Goal: Check status: Verify the current state of an ongoing process or item

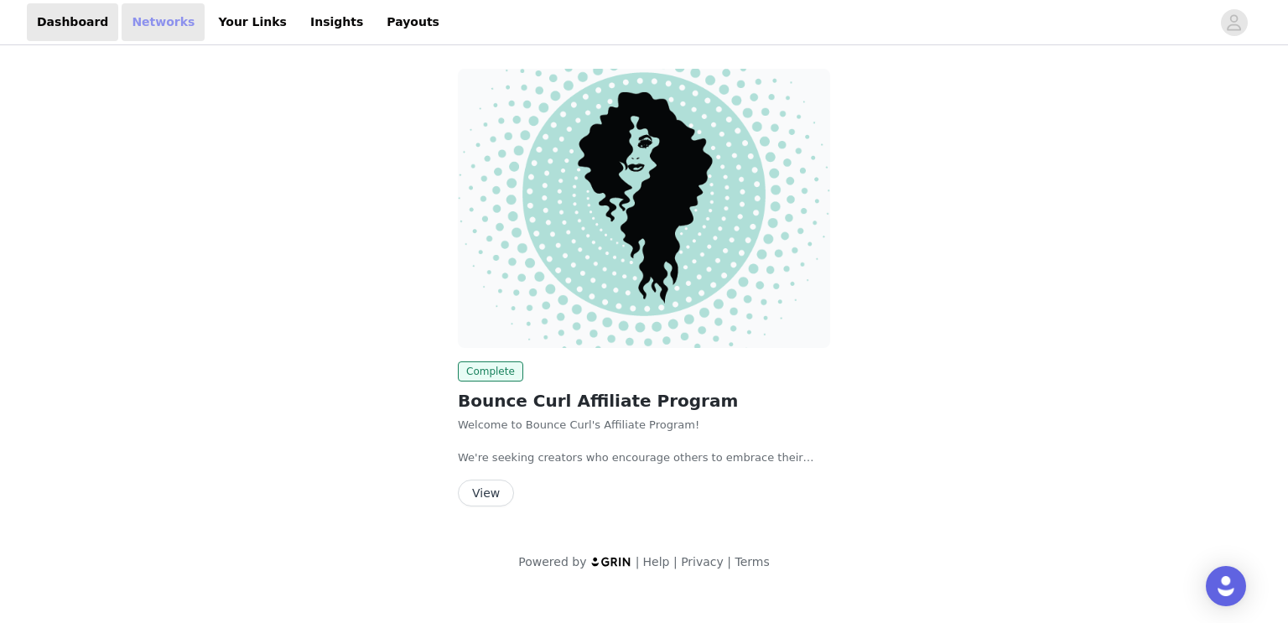
click at [168, 11] on link "Networks" at bounding box center [163, 22] width 83 height 38
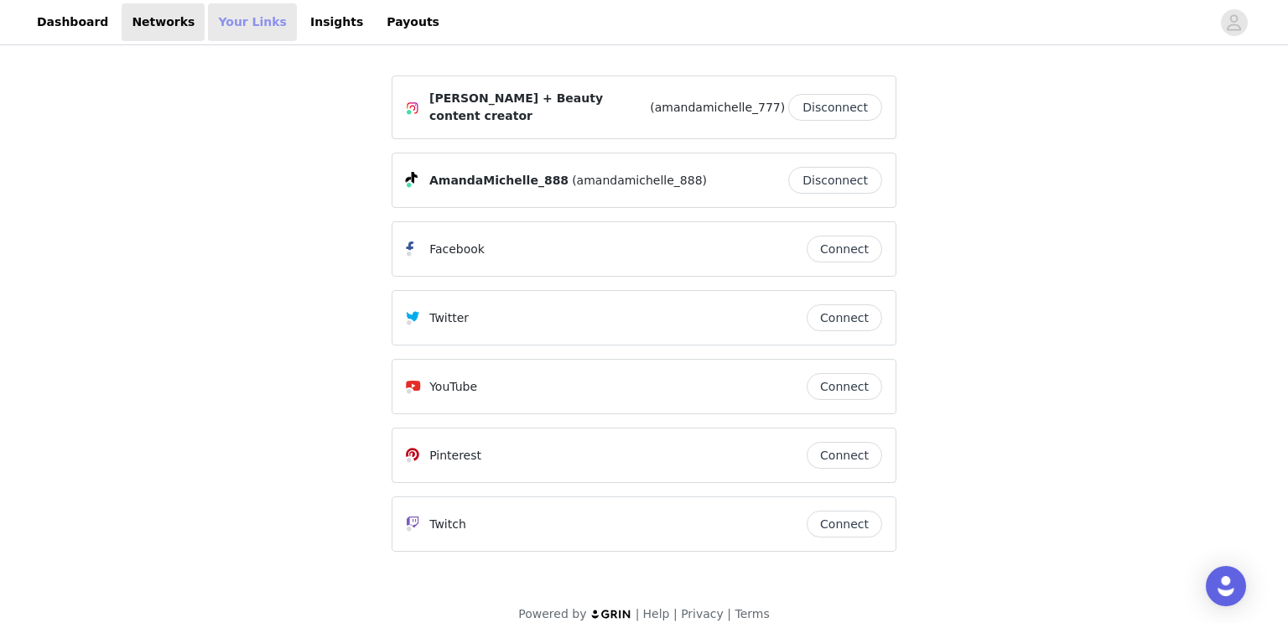
click at [211, 9] on link "Your Links" at bounding box center [252, 22] width 89 height 38
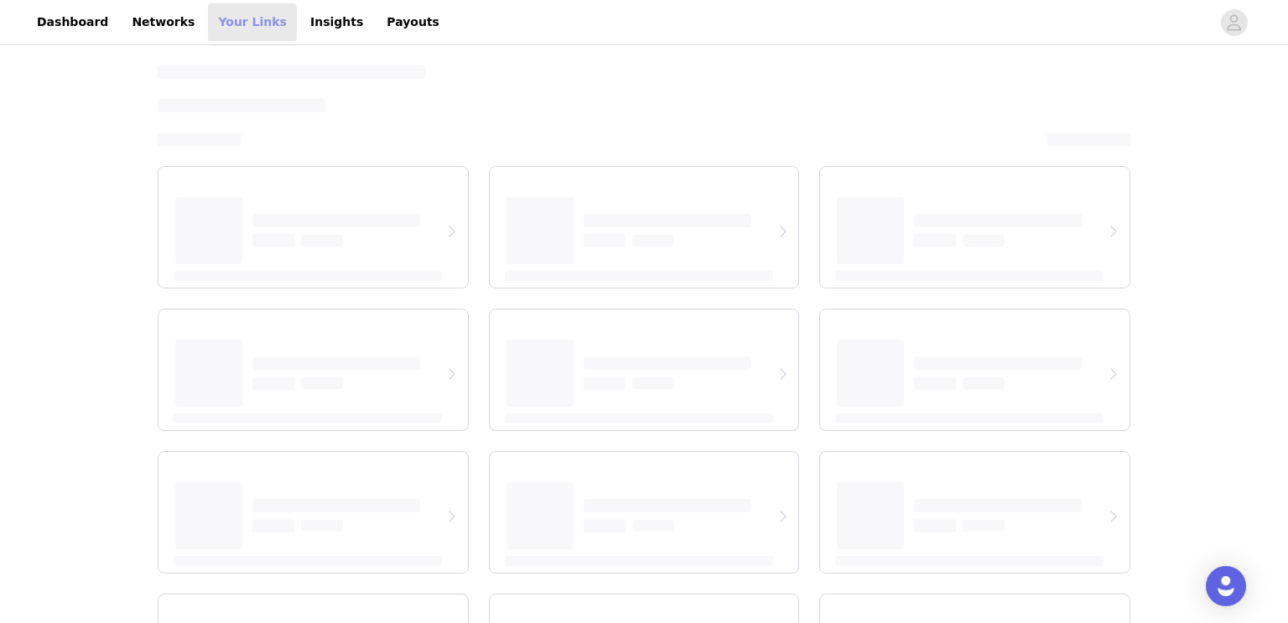
select select "12"
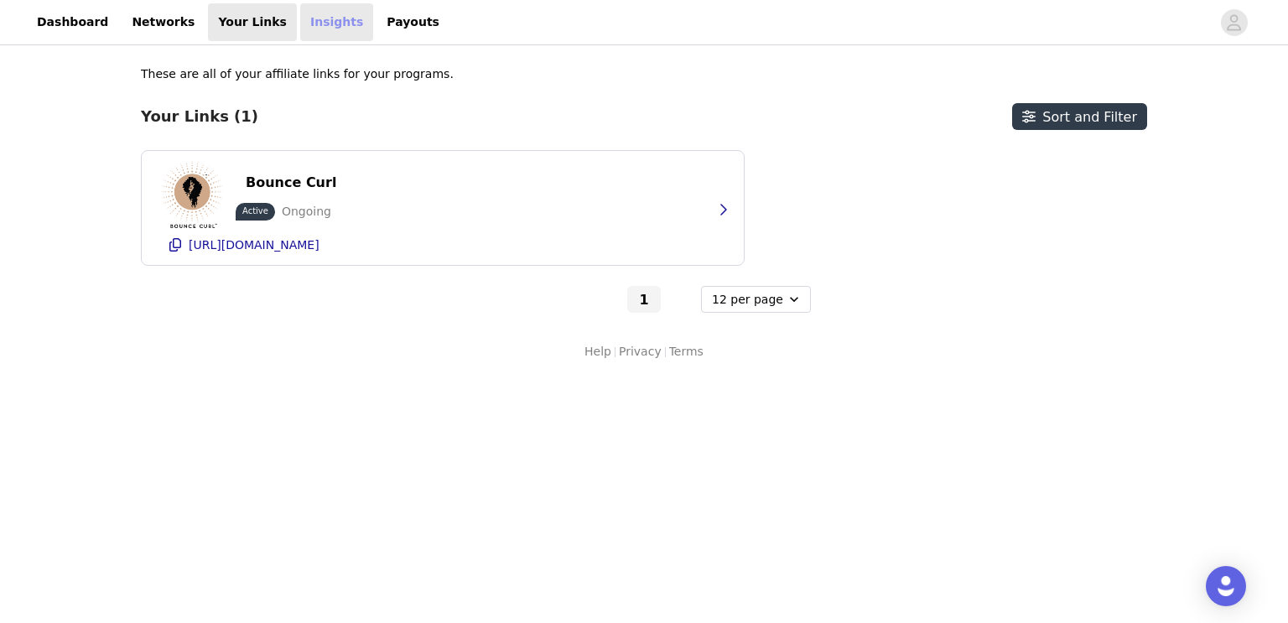
click at [300, 24] on link "Insights" at bounding box center [336, 22] width 73 height 38
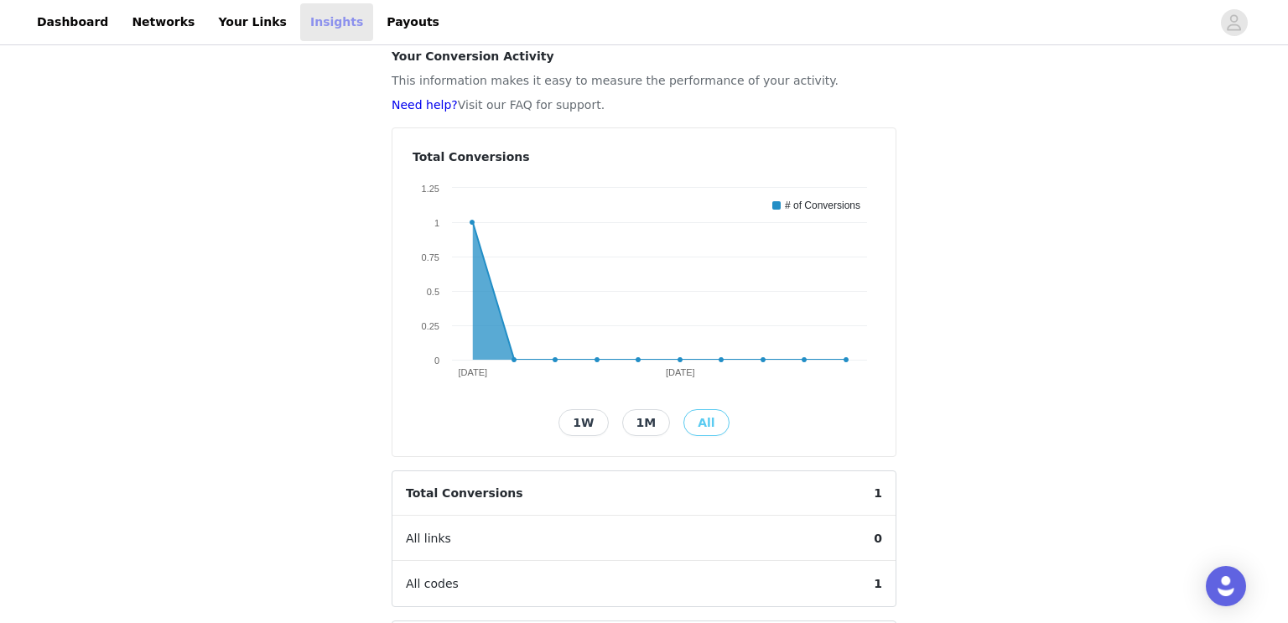
scroll to position [70, 0]
click at [652, 413] on button "1M" at bounding box center [646, 424] width 49 height 27
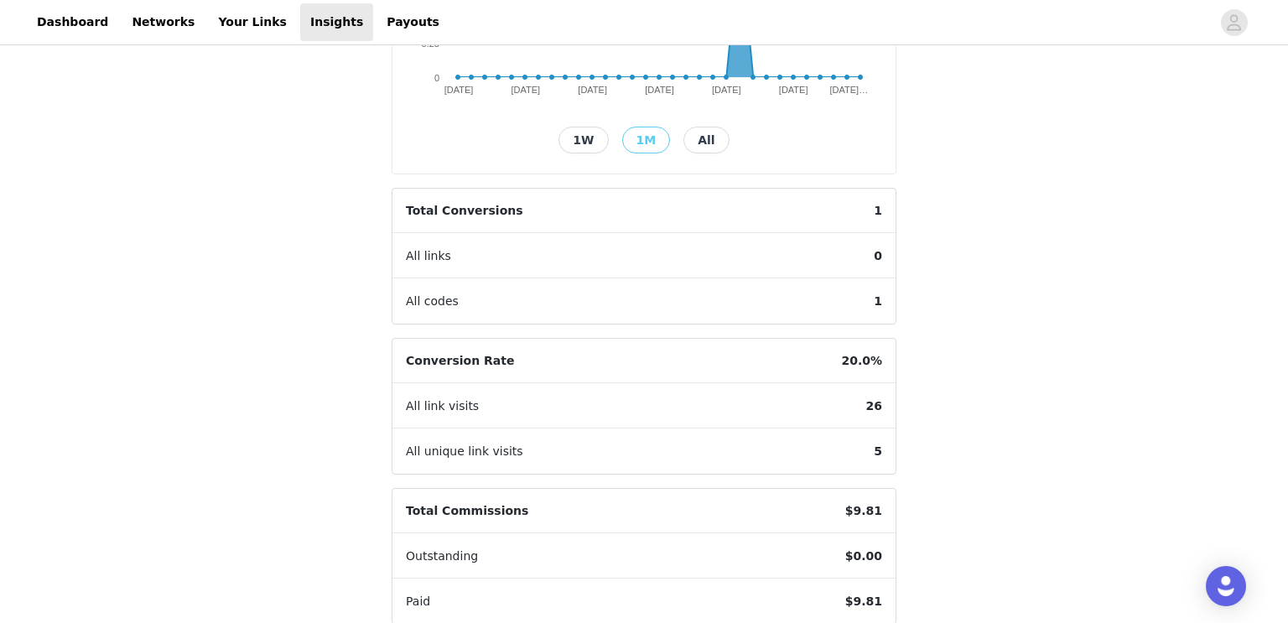
scroll to position [432, 0]
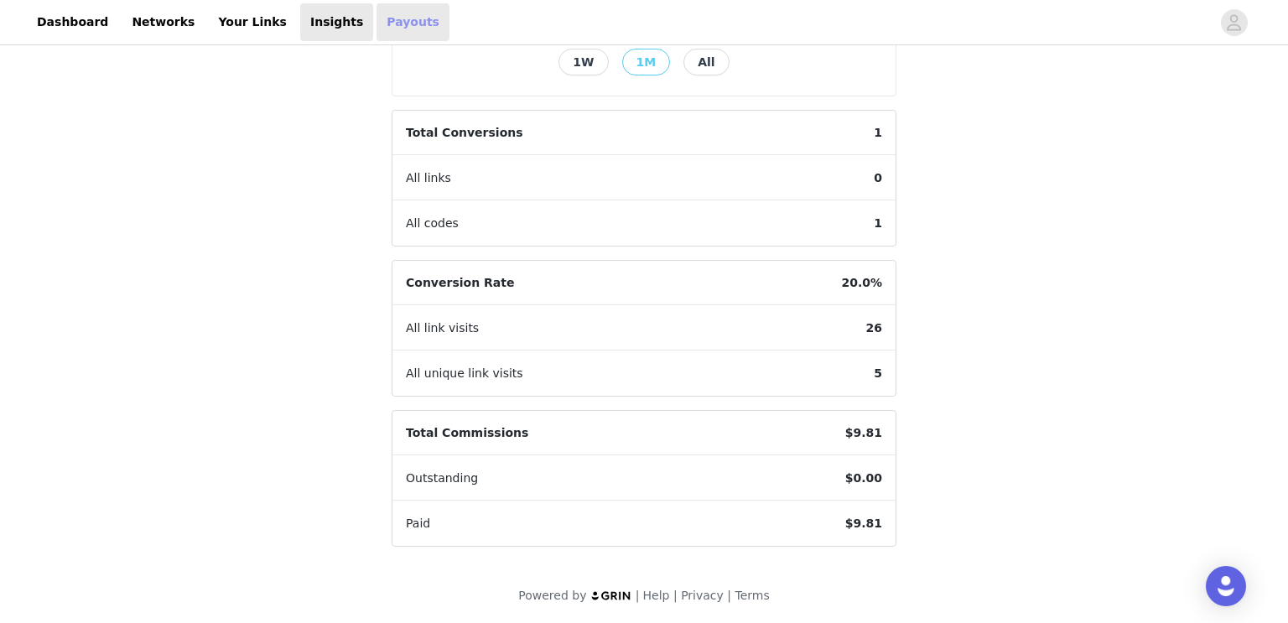
click at [385, 36] on link "Payouts" at bounding box center [413, 22] width 73 height 38
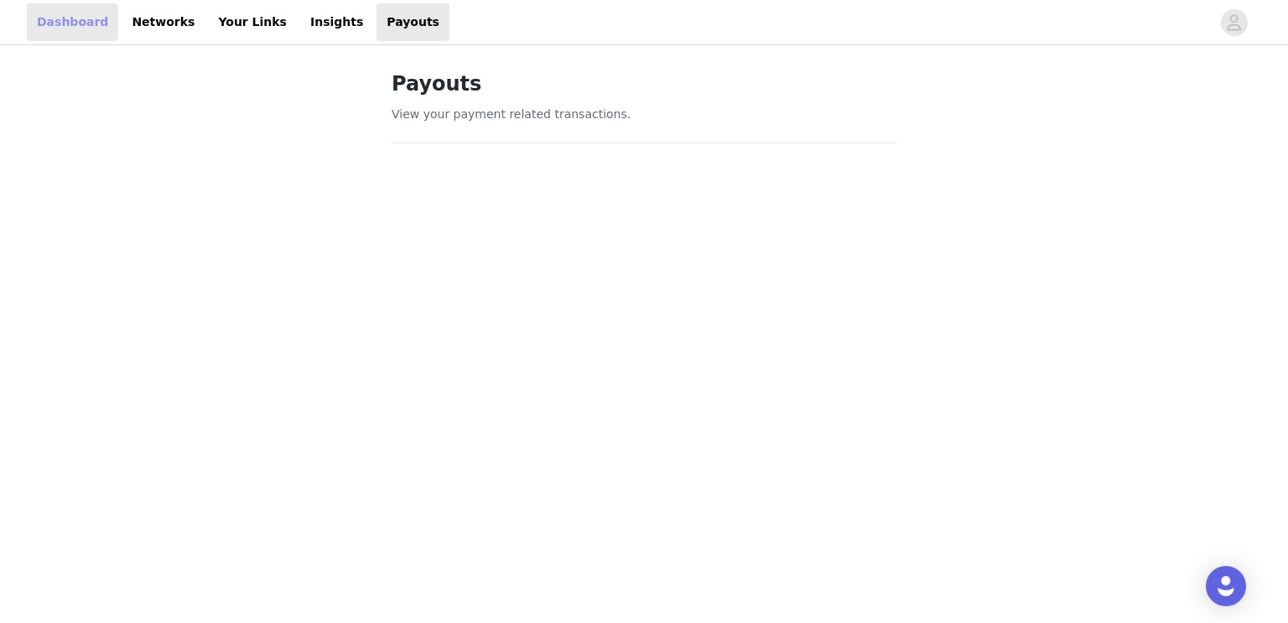
click at [85, 16] on link "Dashboard" at bounding box center [72, 22] width 91 height 38
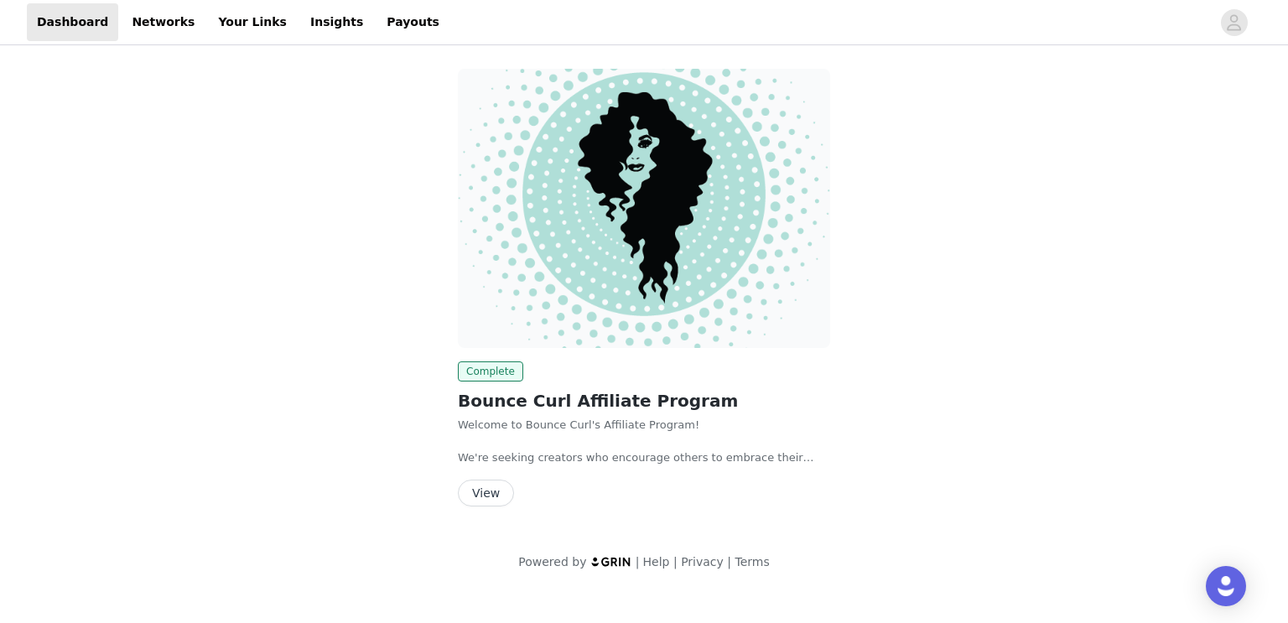
click at [491, 502] on button "View" at bounding box center [486, 493] width 56 height 27
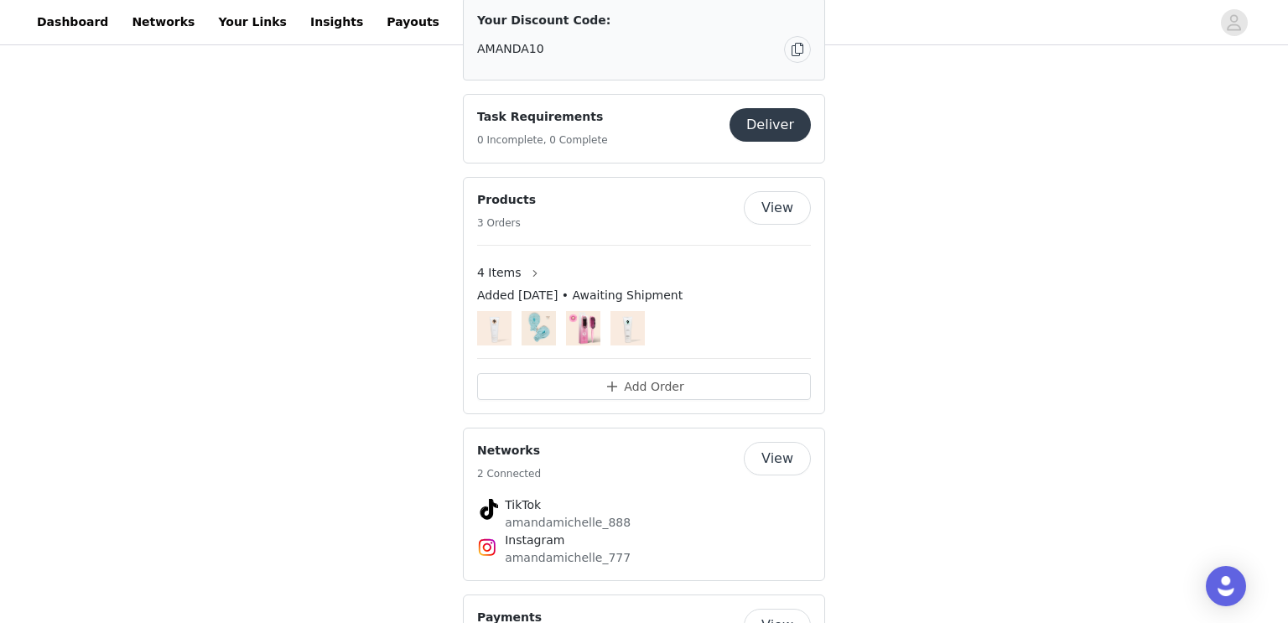
scroll to position [1172, 0]
click at [522, 258] on button "button" at bounding box center [535, 271] width 27 height 27
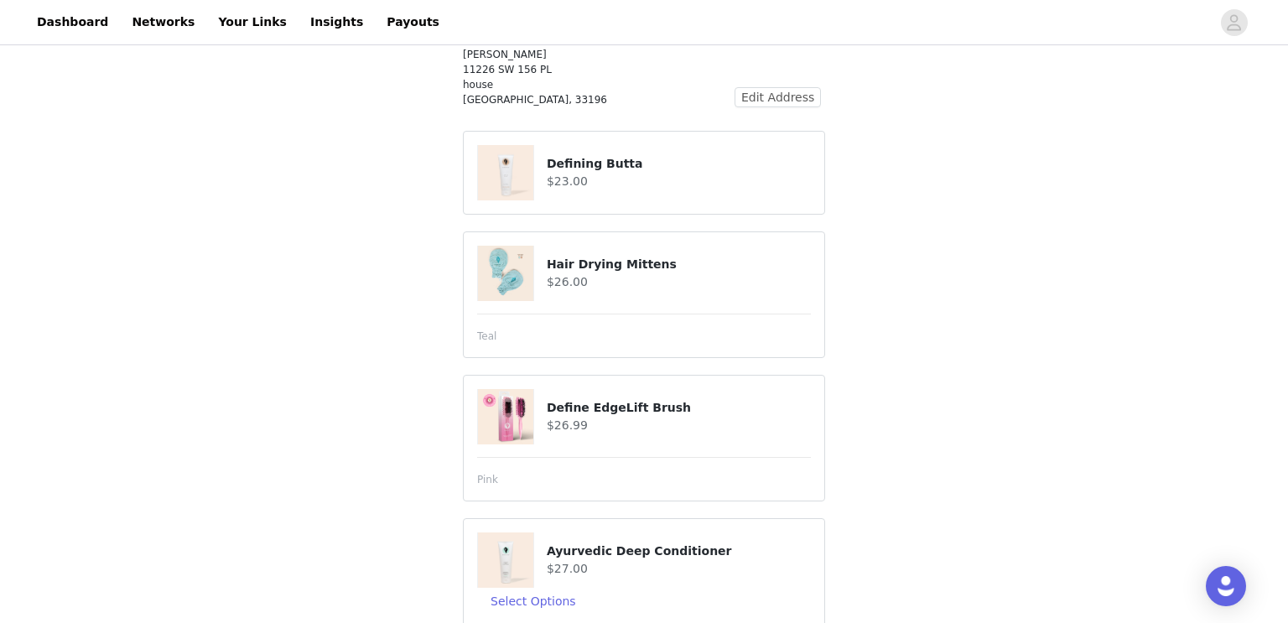
scroll to position [191, 0]
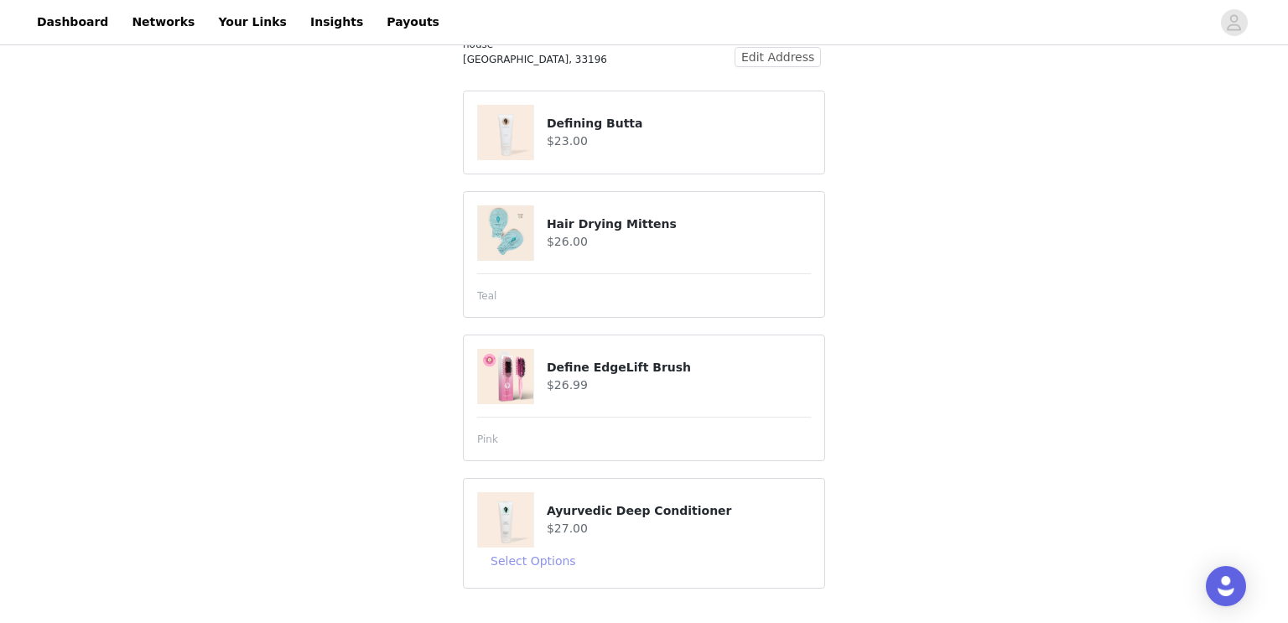
click at [559, 554] on button "Select Options" at bounding box center [533, 561] width 112 height 27
click at [529, 564] on button "Select Options" at bounding box center [533, 561] width 112 height 27
click at [981, 330] on div "4 Items Added [DATE] • Awaiting Shipment Shipping Address [PERSON_NAME] [STREET…" at bounding box center [644, 241] width 1288 height 768
